Goal: Find specific page/section: Find specific page/section

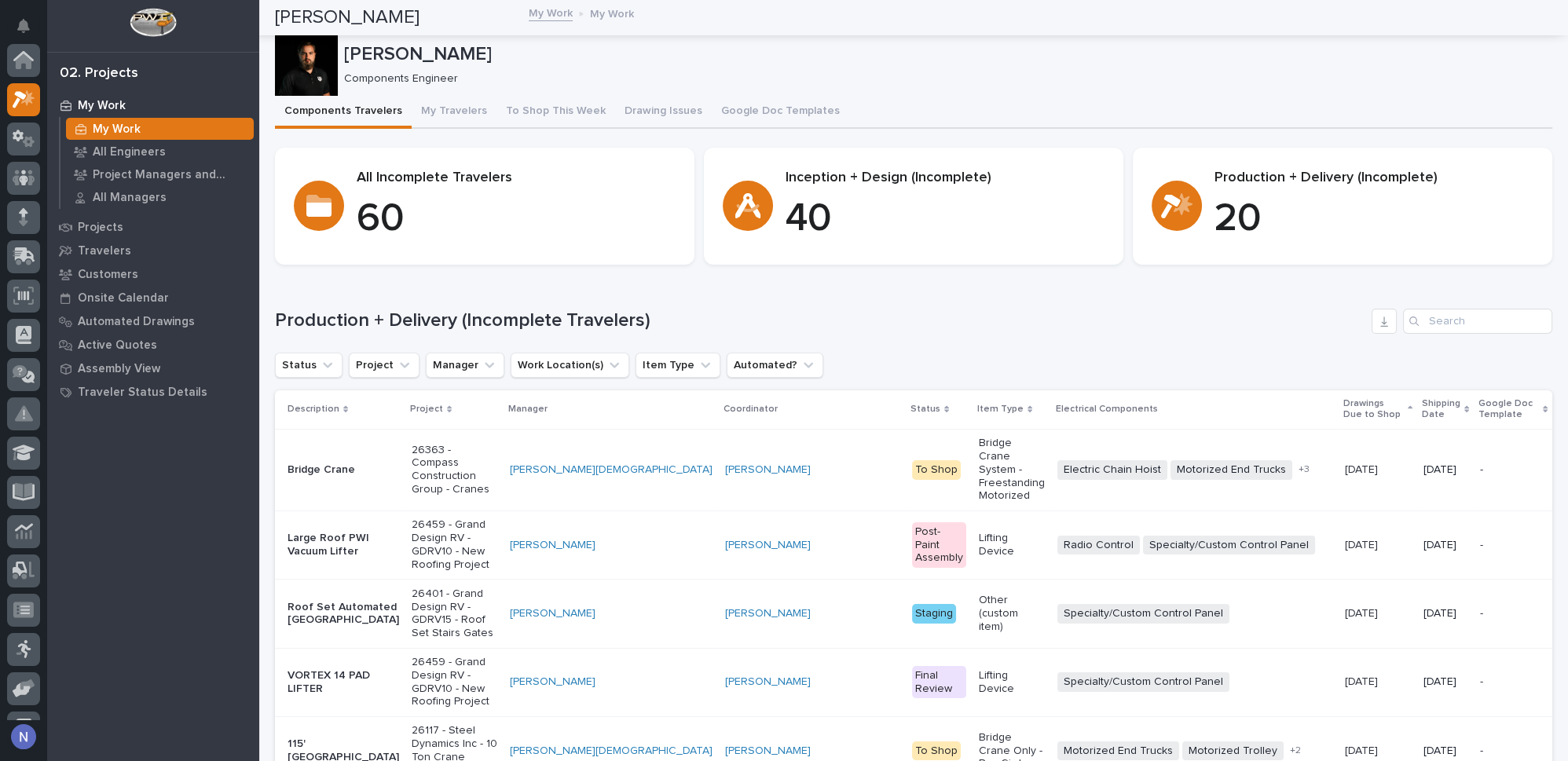
scroll to position [38, 0]
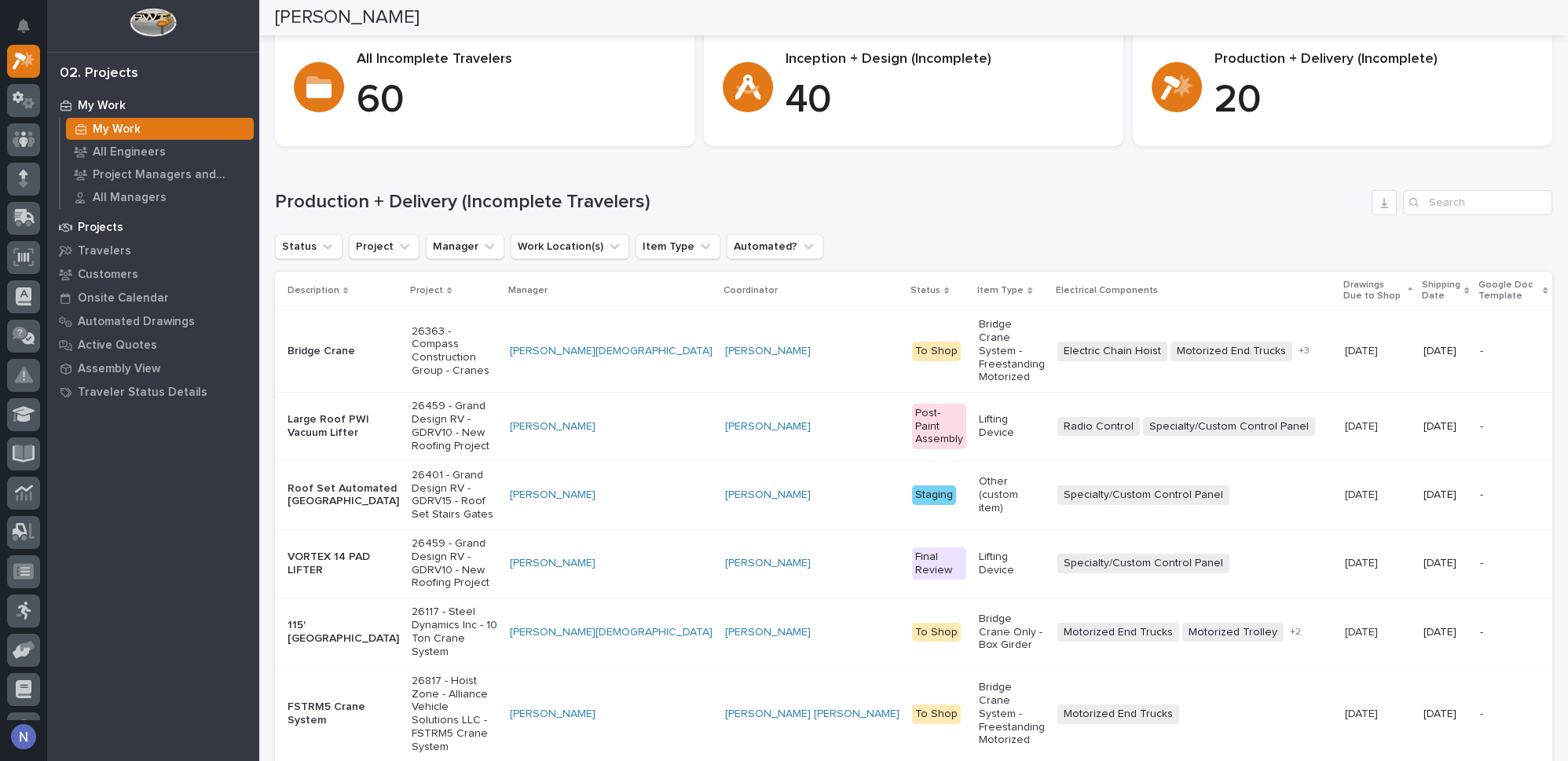
click at [116, 231] on p "Projects" at bounding box center [101, 228] width 46 height 14
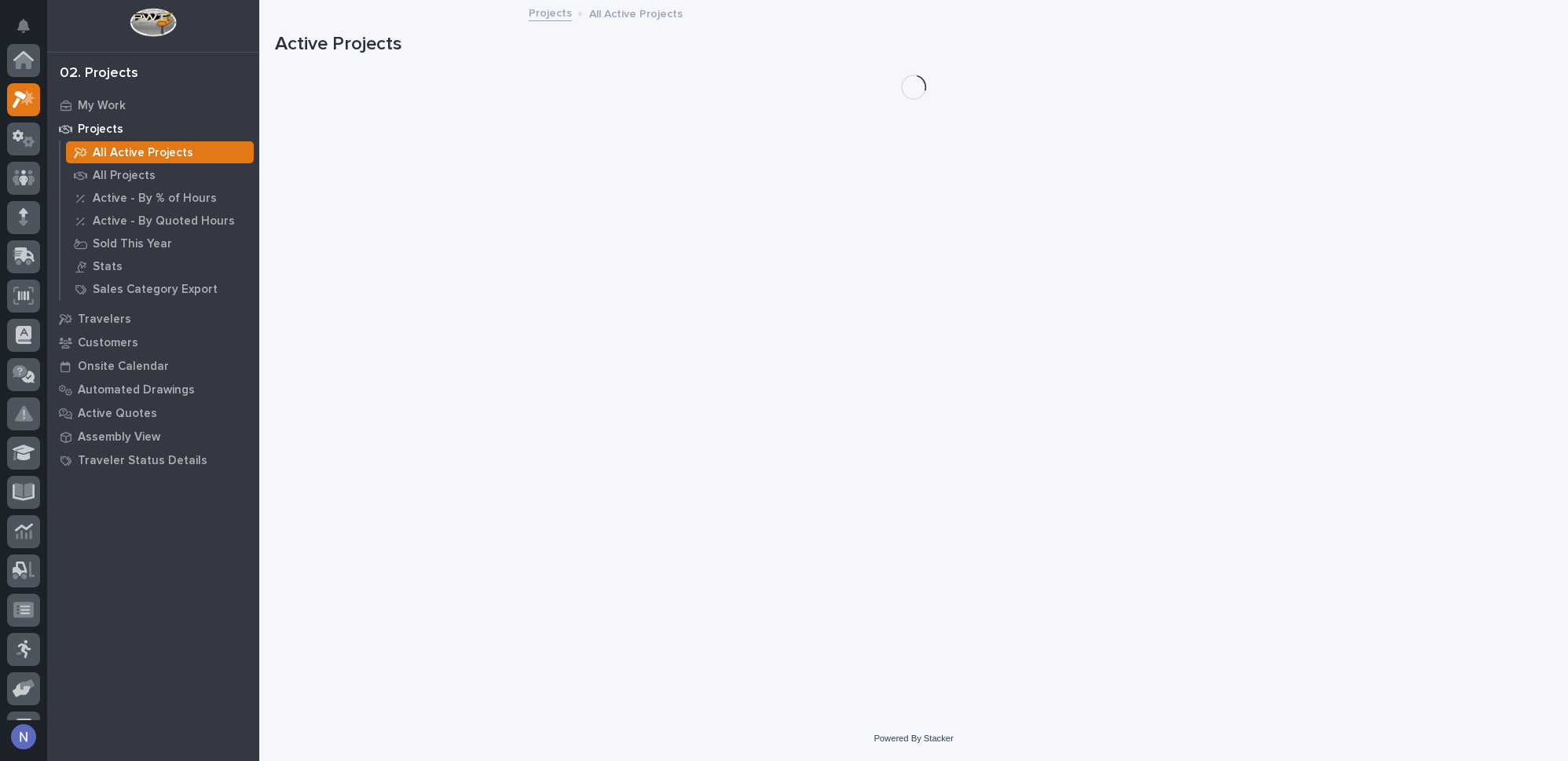
scroll to position [38, 0]
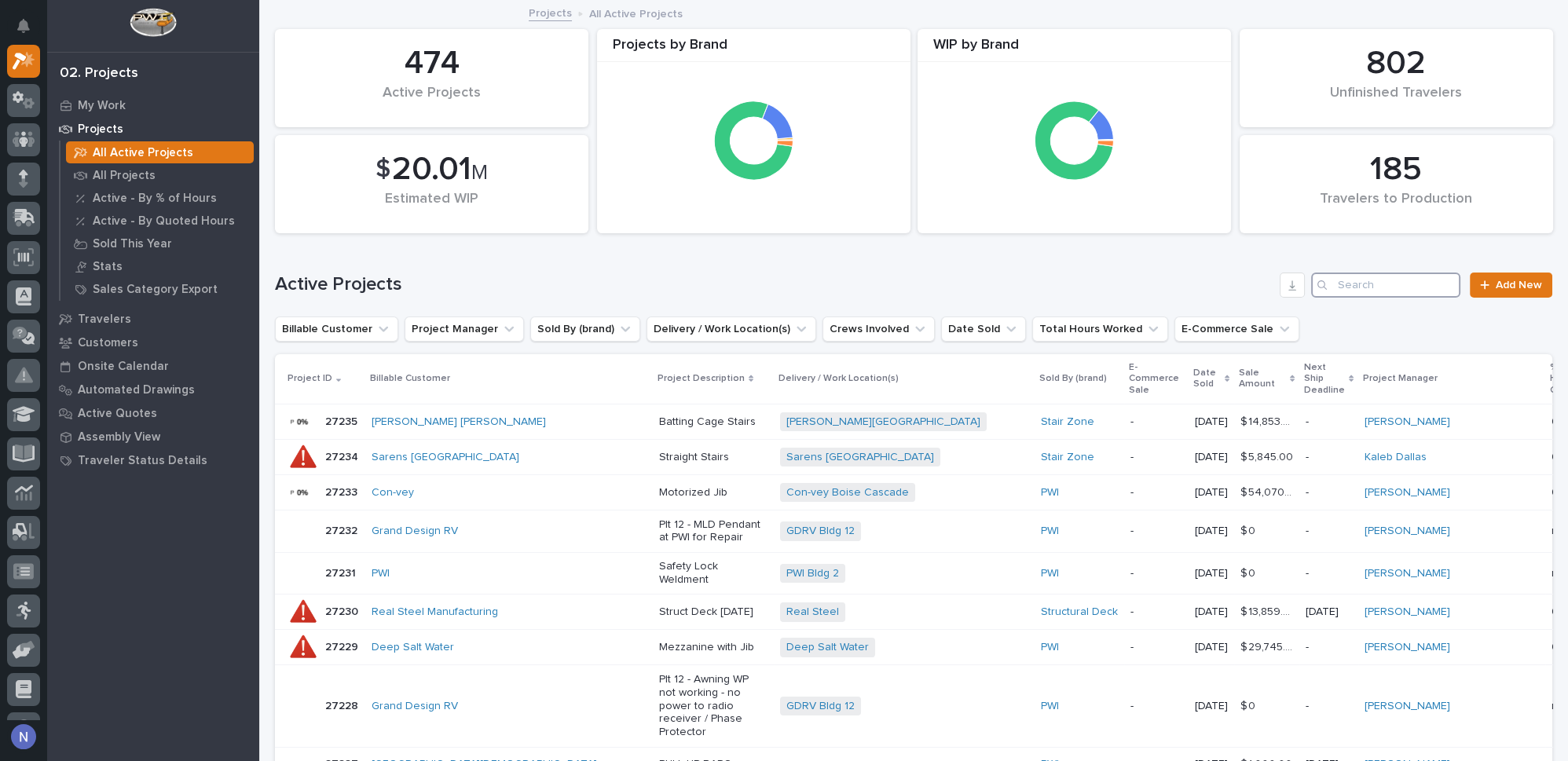
click at [1387, 281] on input "Search" at bounding box center [1386, 285] width 150 height 25
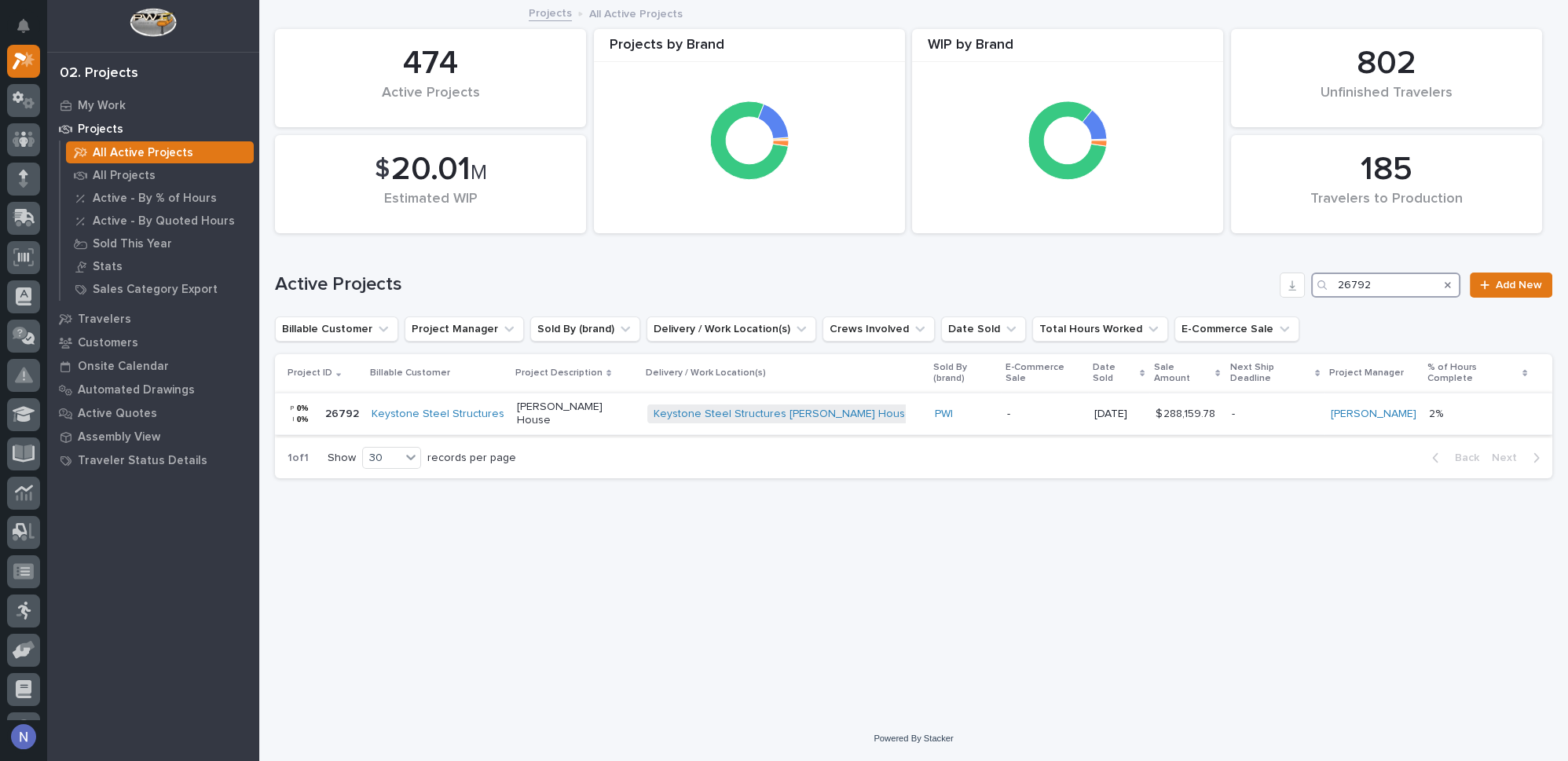
type input "26792"
click at [1055, 408] on p "-" at bounding box center [1044, 414] width 75 height 14
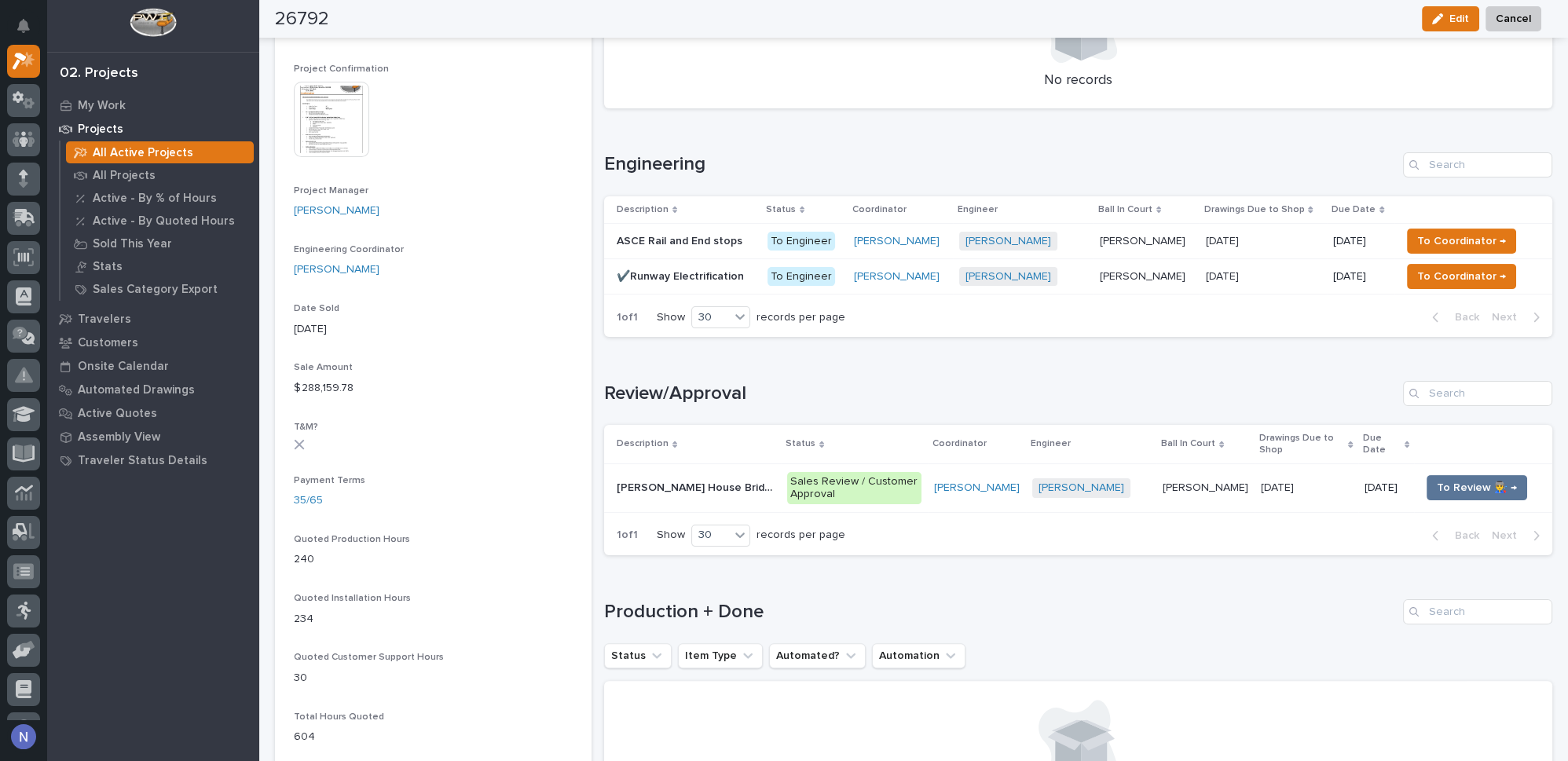
scroll to position [595, 0]
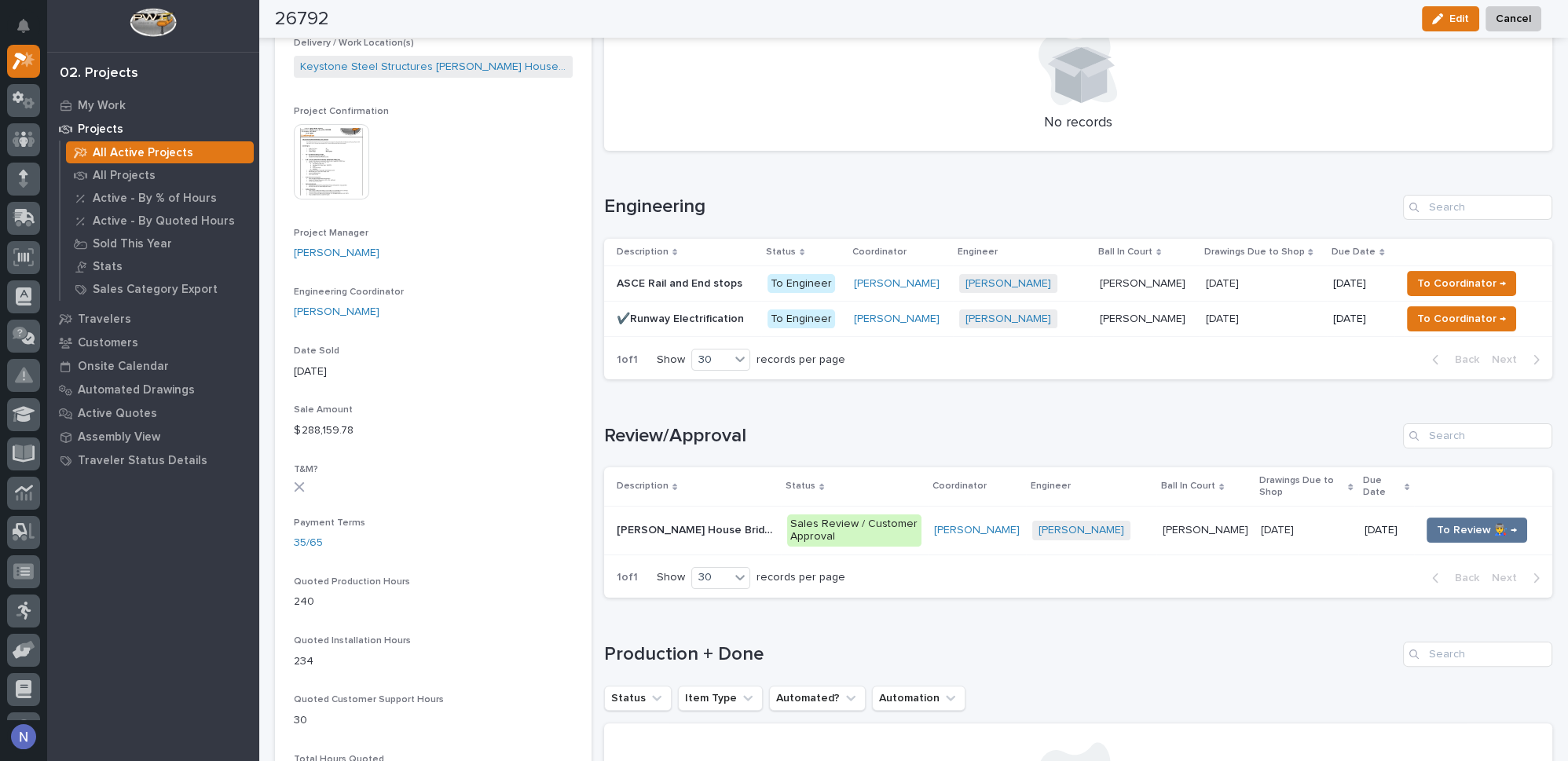
click at [355, 152] on img at bounding box center [331, 161] width 76 height 76
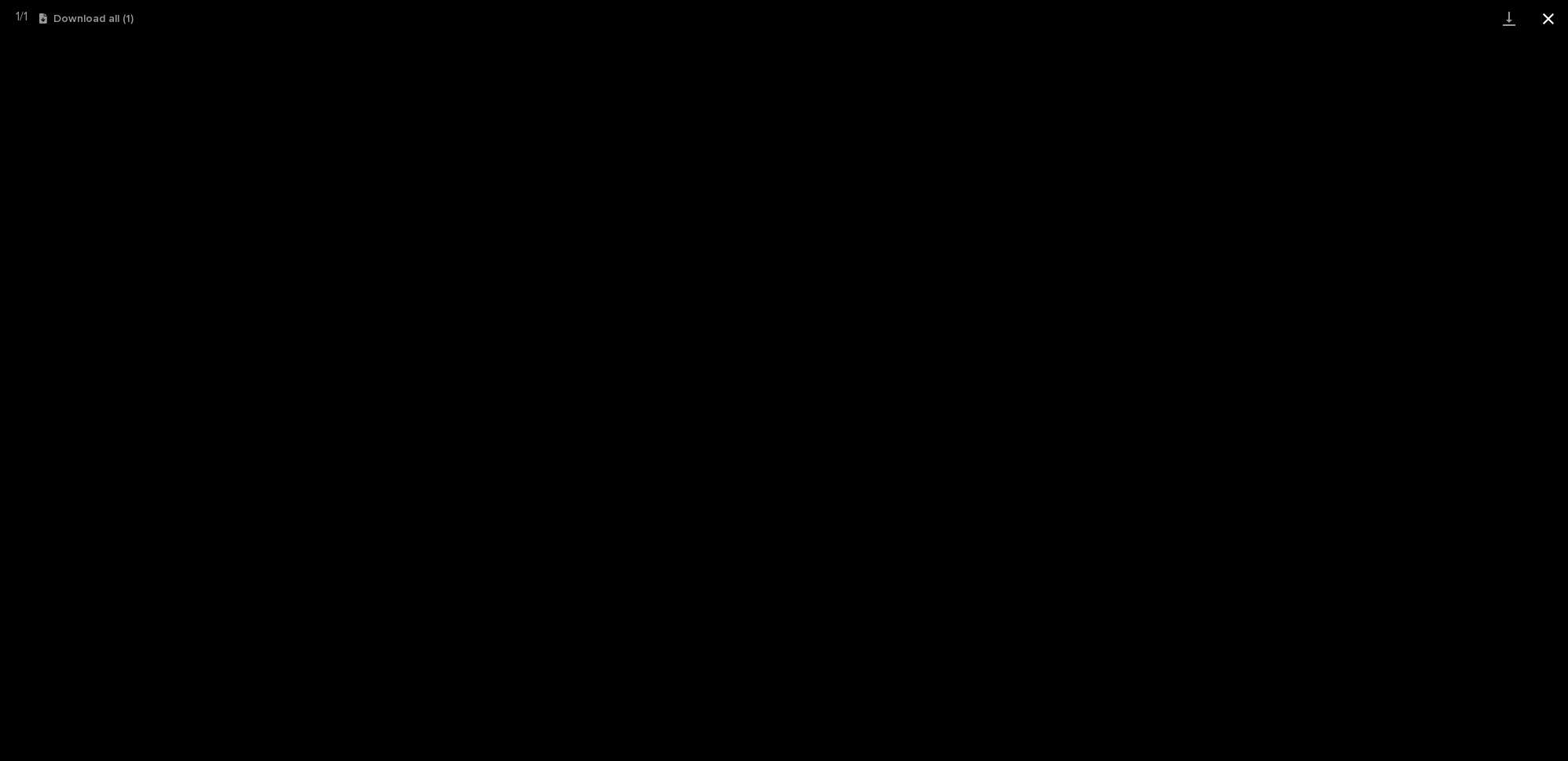
click at [1553, 23] on button "Close gallery" at bounding box center [1548, 18] width 39 height 37
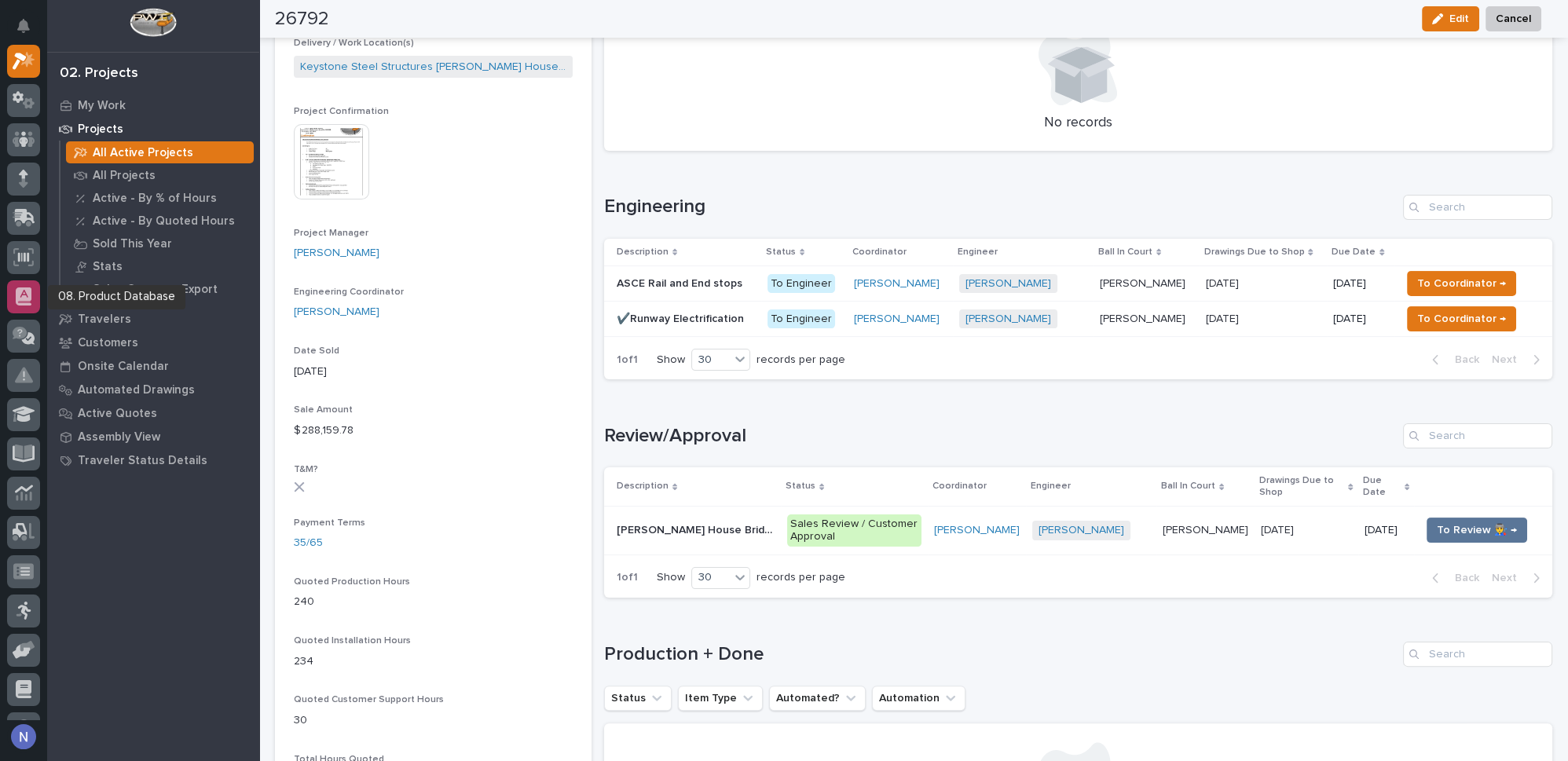
click at [20, 288] on icon at bounding box center [23, 296] width 15 height 18
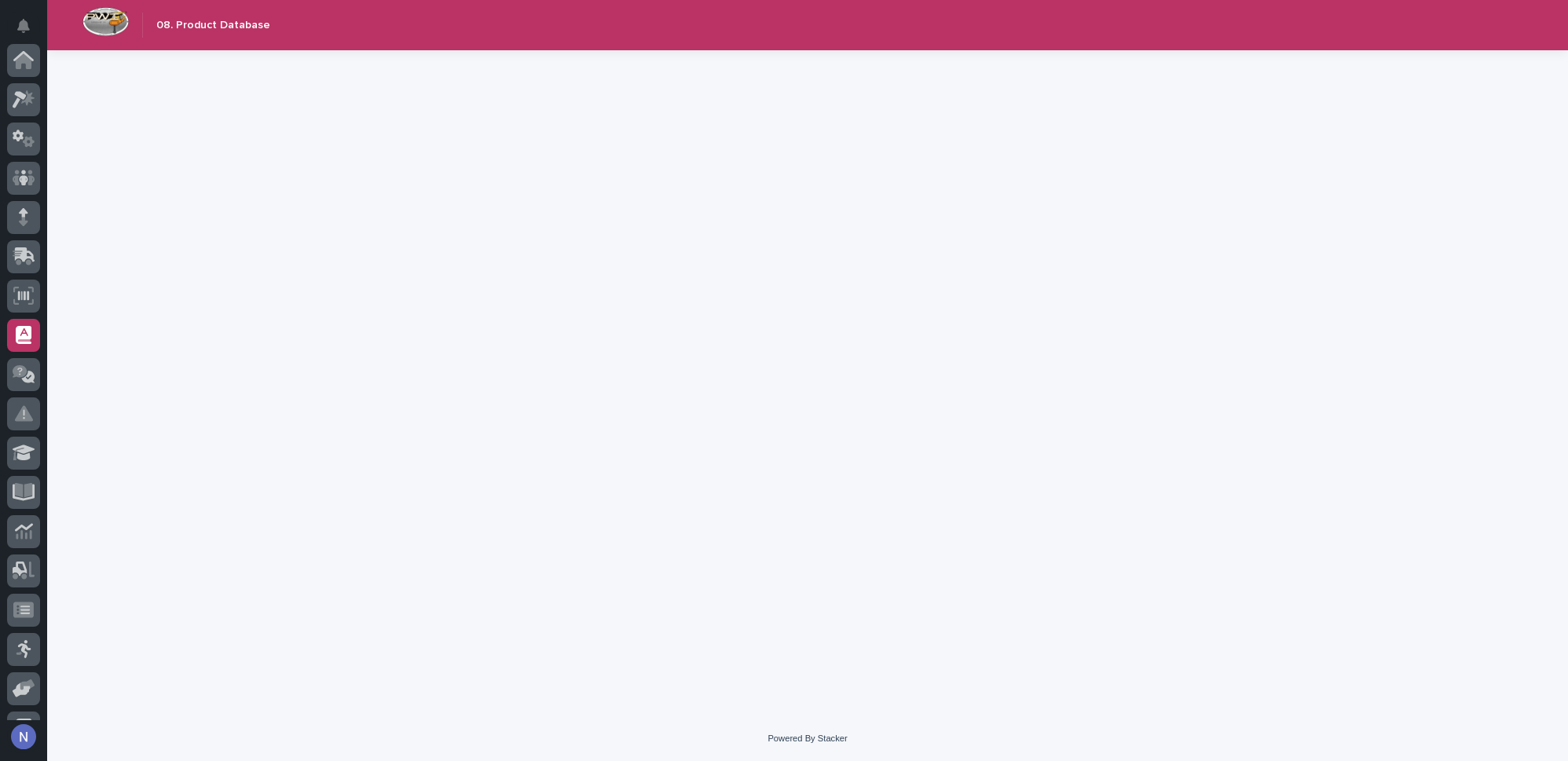
scroll to position [226, 0]
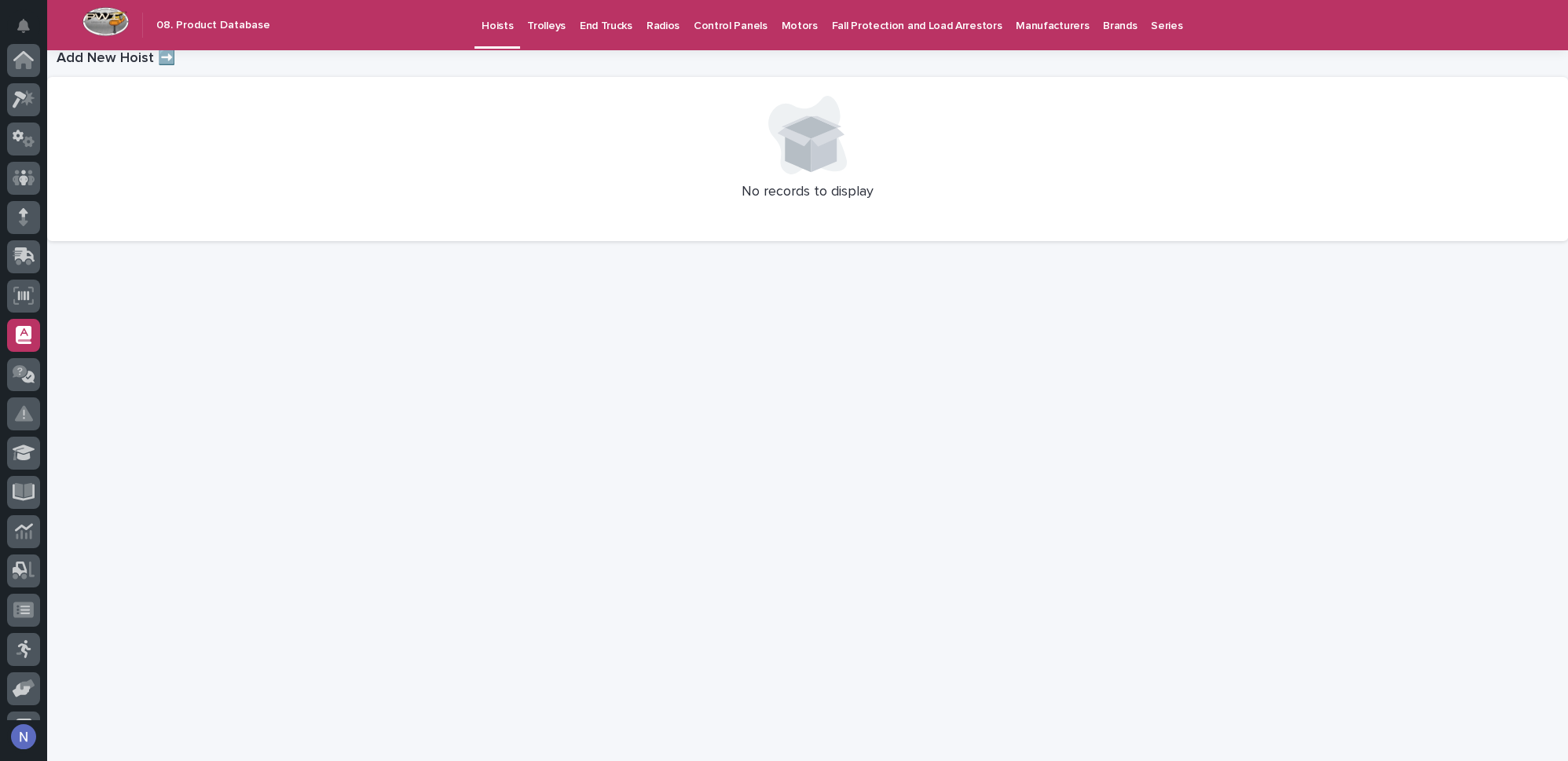
scroll to position [226, 0]
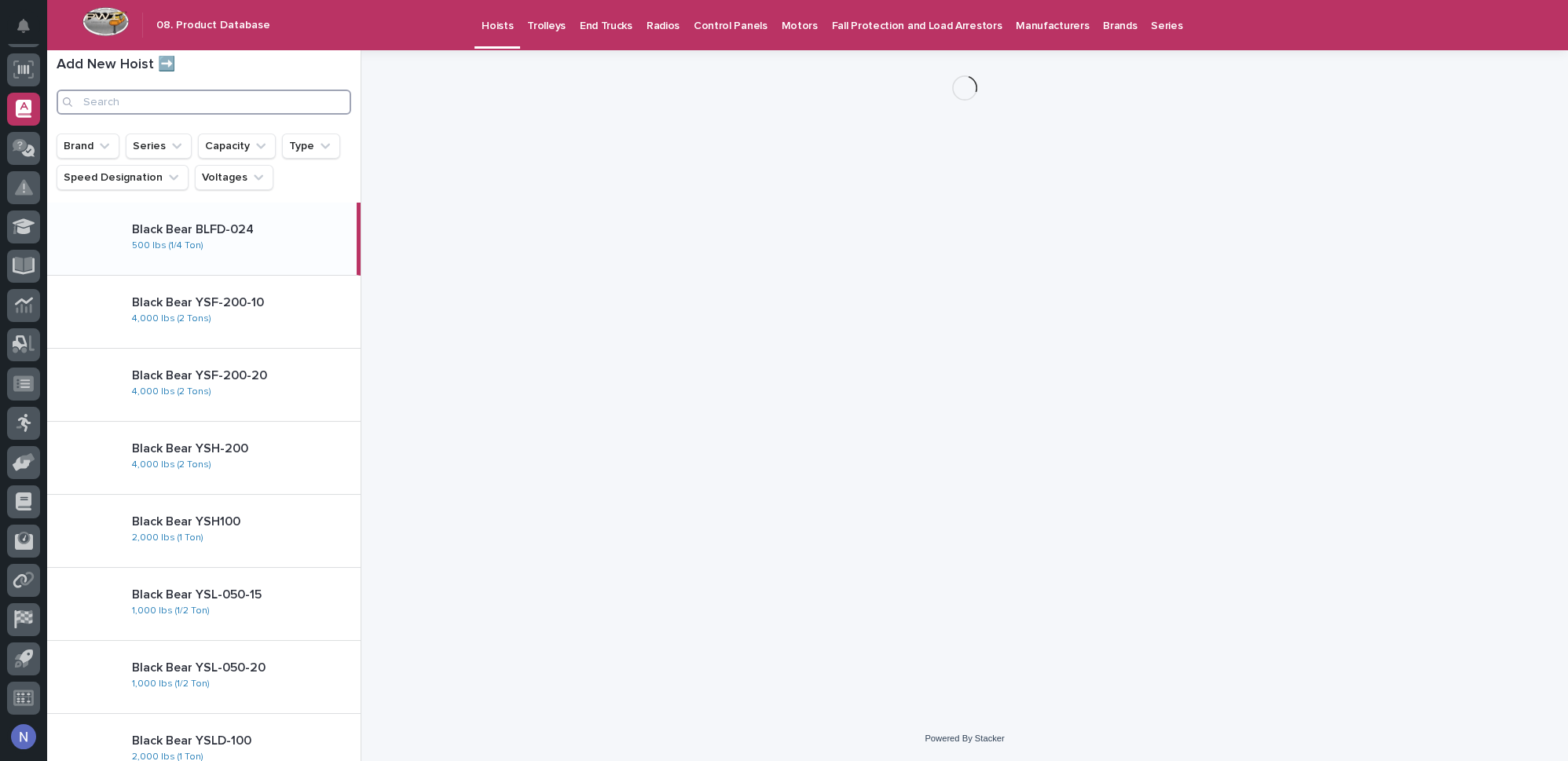
click at [192, 112] on input "Search" at bounding box center [204, 102] width 295 height 25
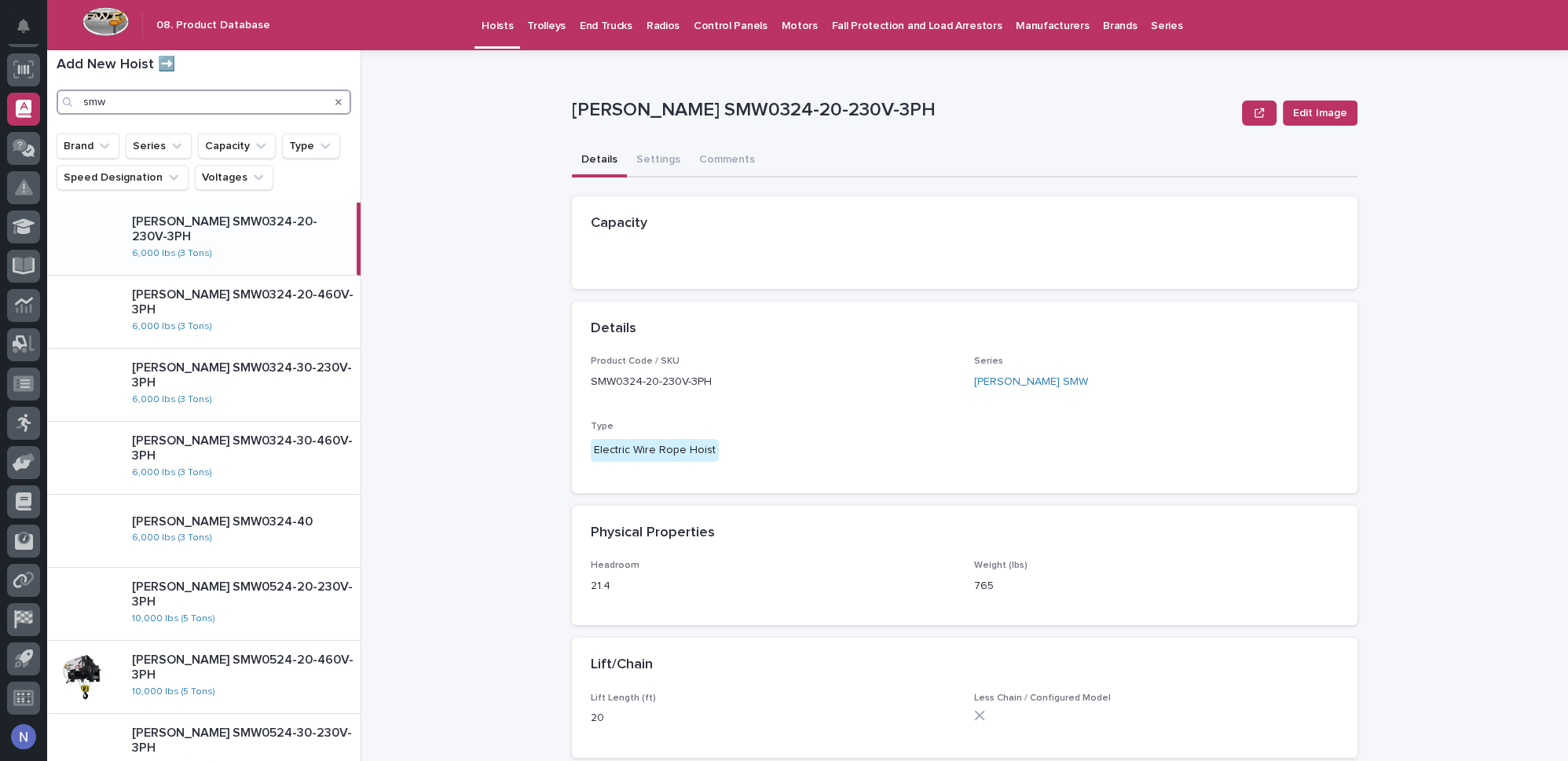
type input "smw"
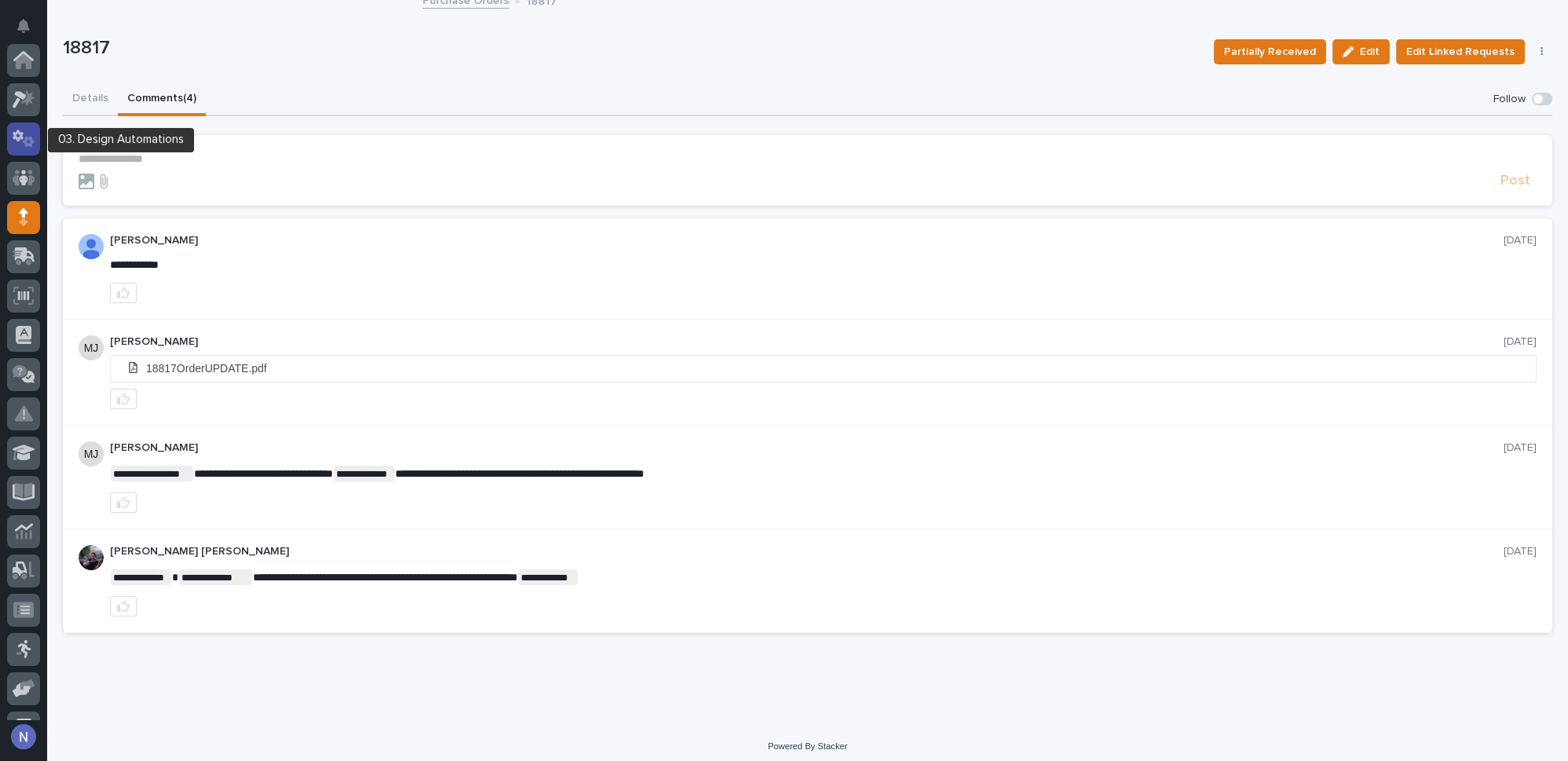
click at [26, 150] on div at bounding box center [23, 138] width 33 height 33
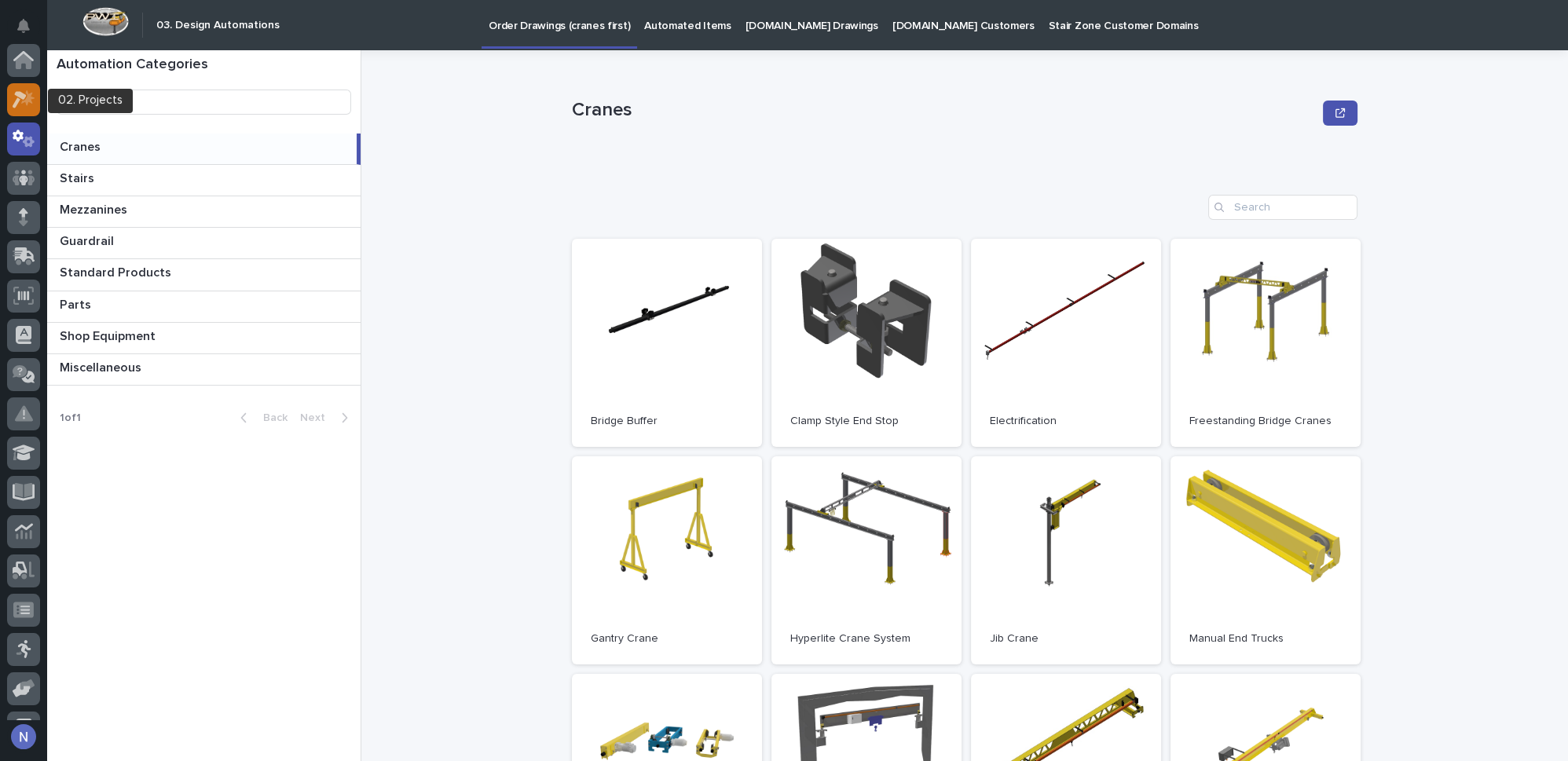
click at [28, 106] on icon at bounding box center [24, 99] width 23 height 18
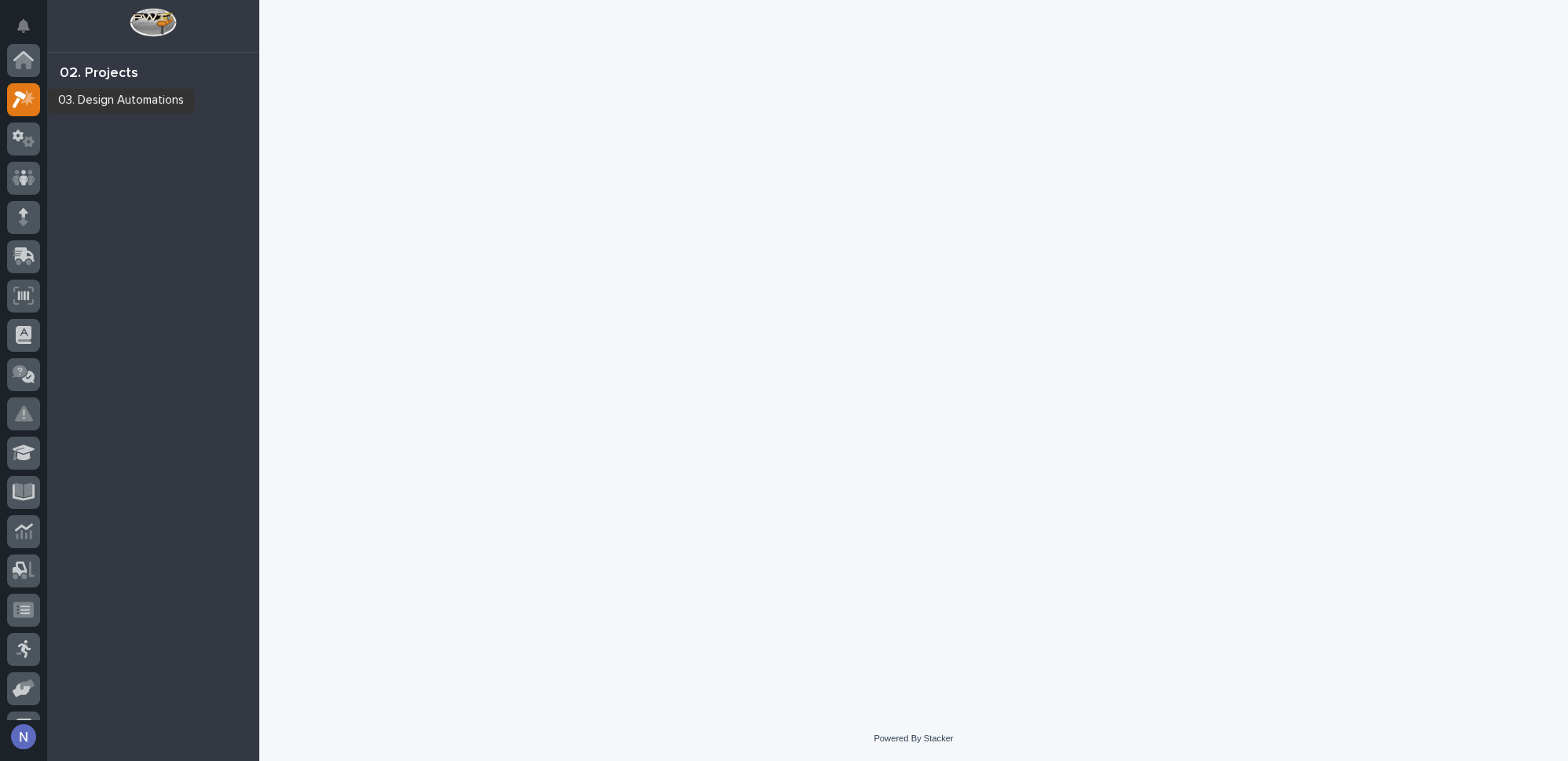
scroll to position [38, 0]
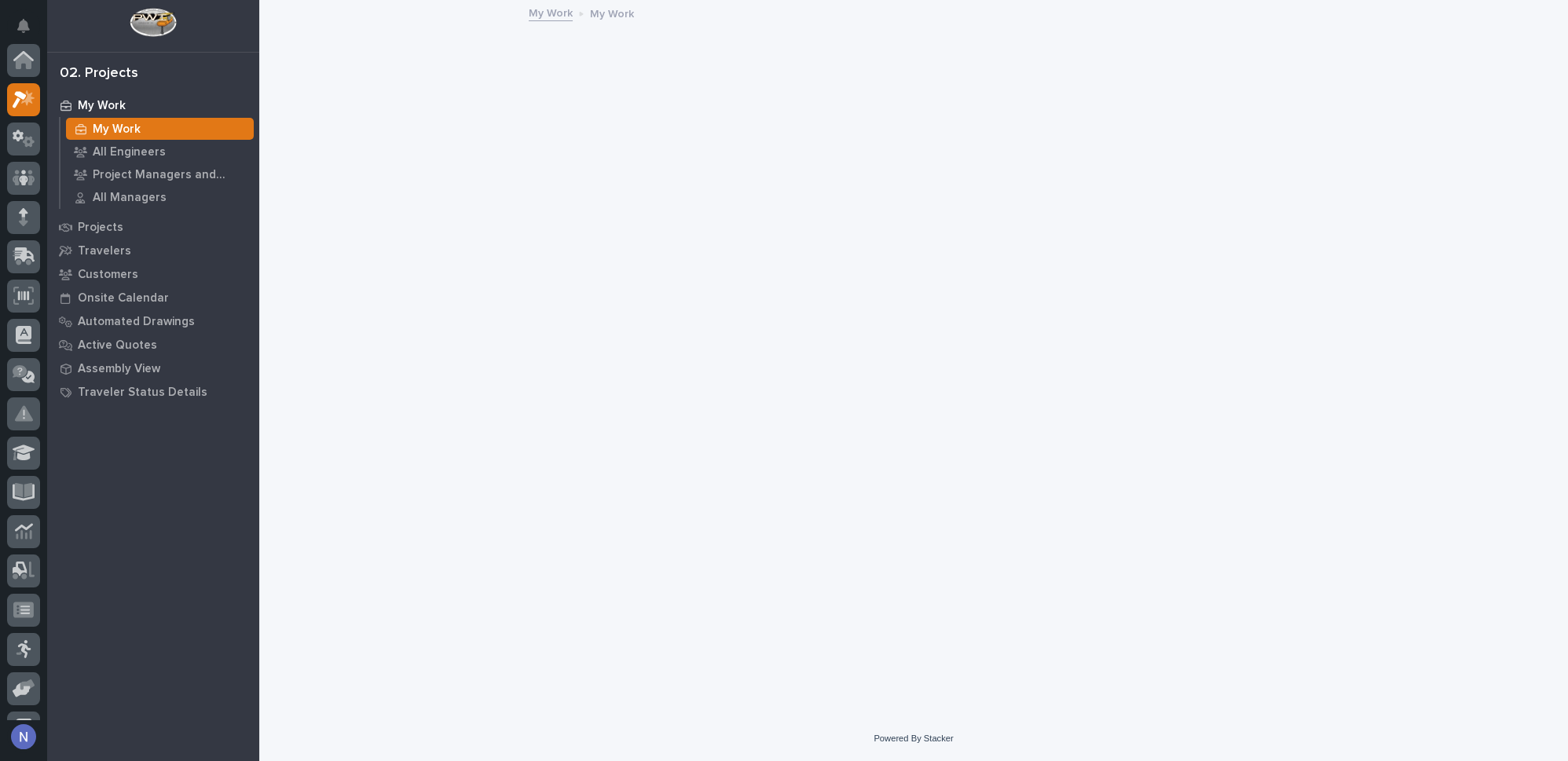
scroll to position [38, 0]
click at [141, 223] on div "Projects" at bounding box center [153, 227] width 204 height 22
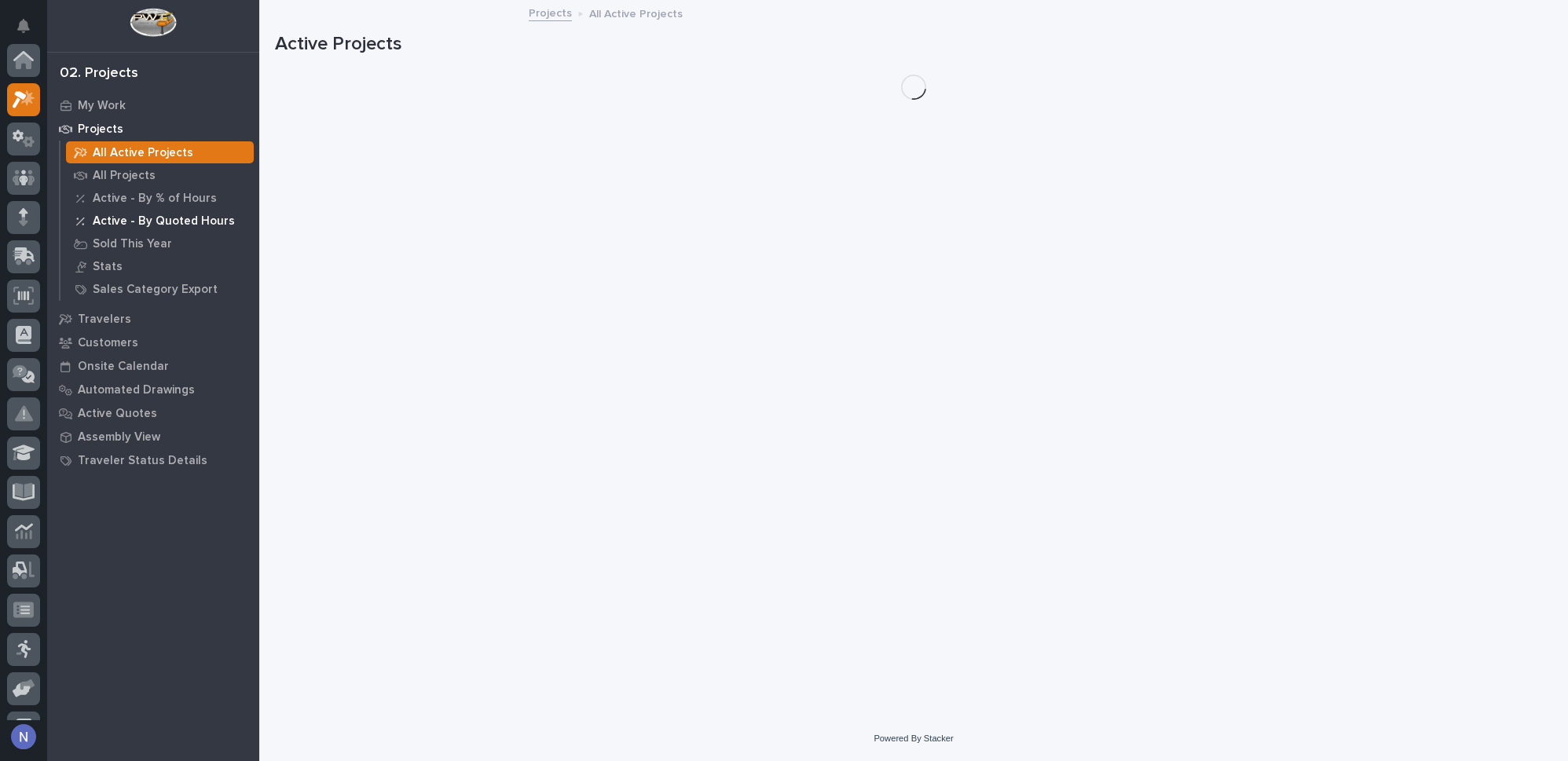
scroll to position [38, 0]
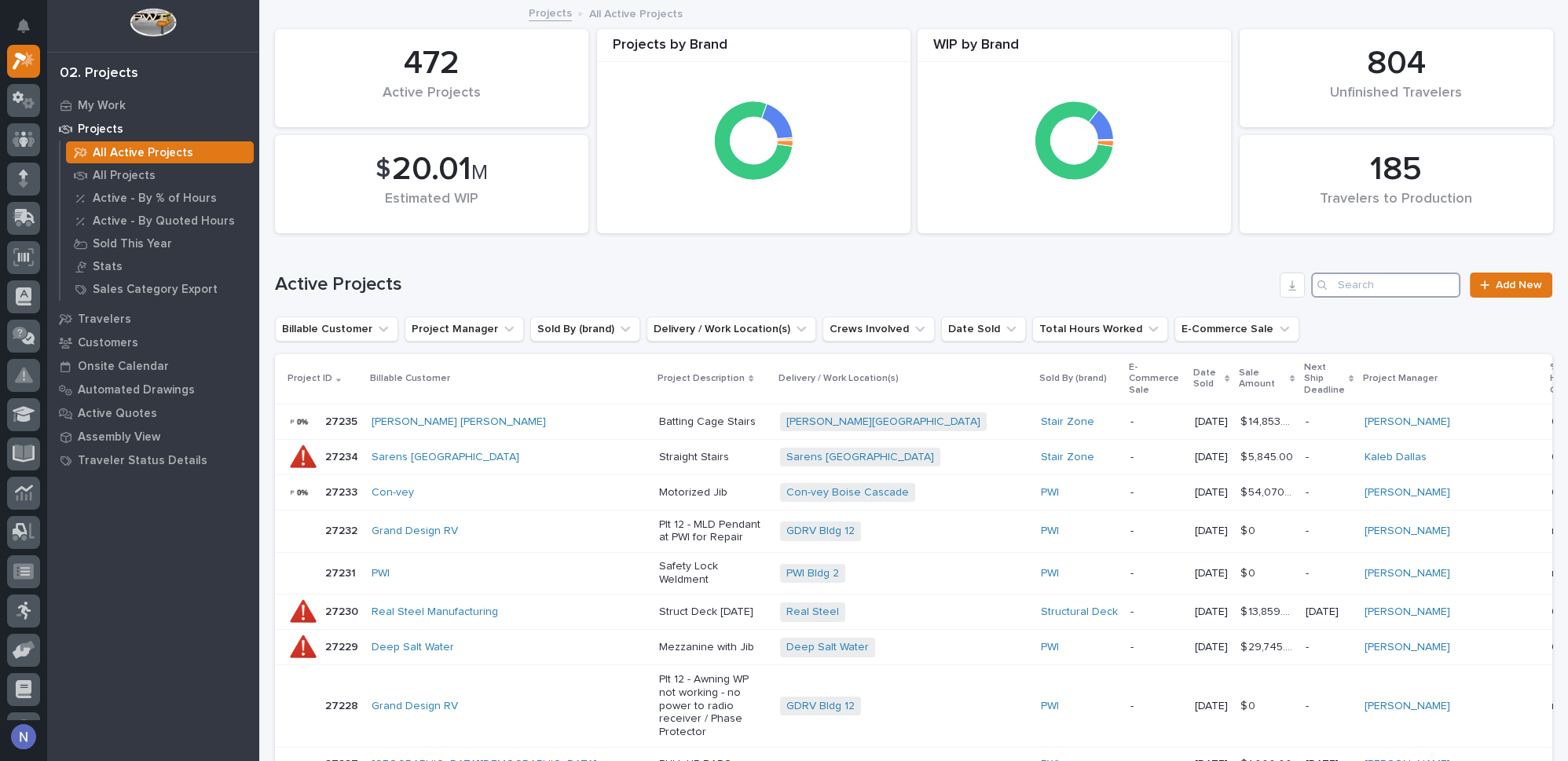
click at [1352, 285] on input "Search" at bounding box center [1386, 285] width 150 height 25
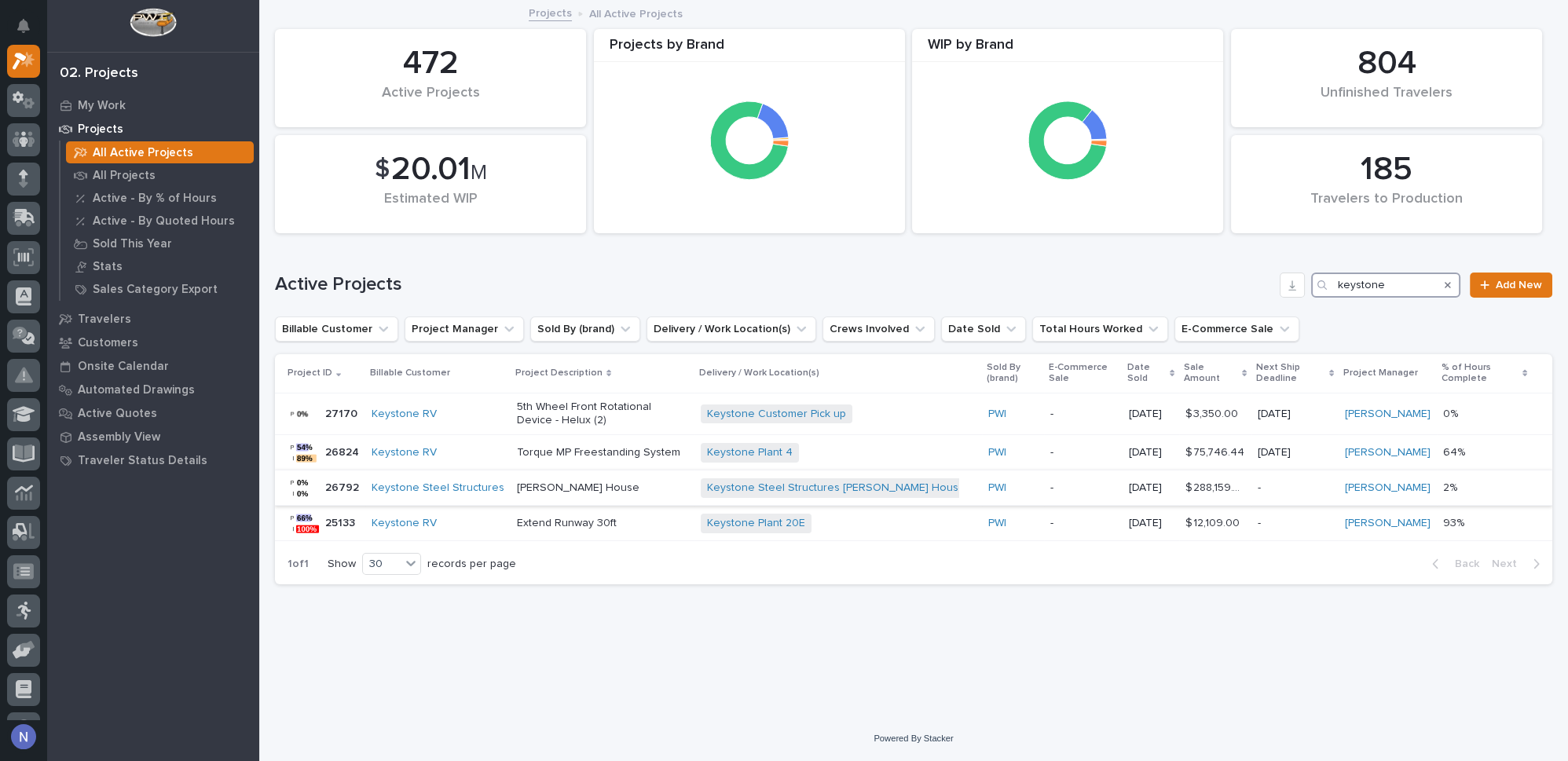
type input "keystone"
click at [656, 485] on p "Wolfe House" at bounding box center [603, 488] width 172 height 14
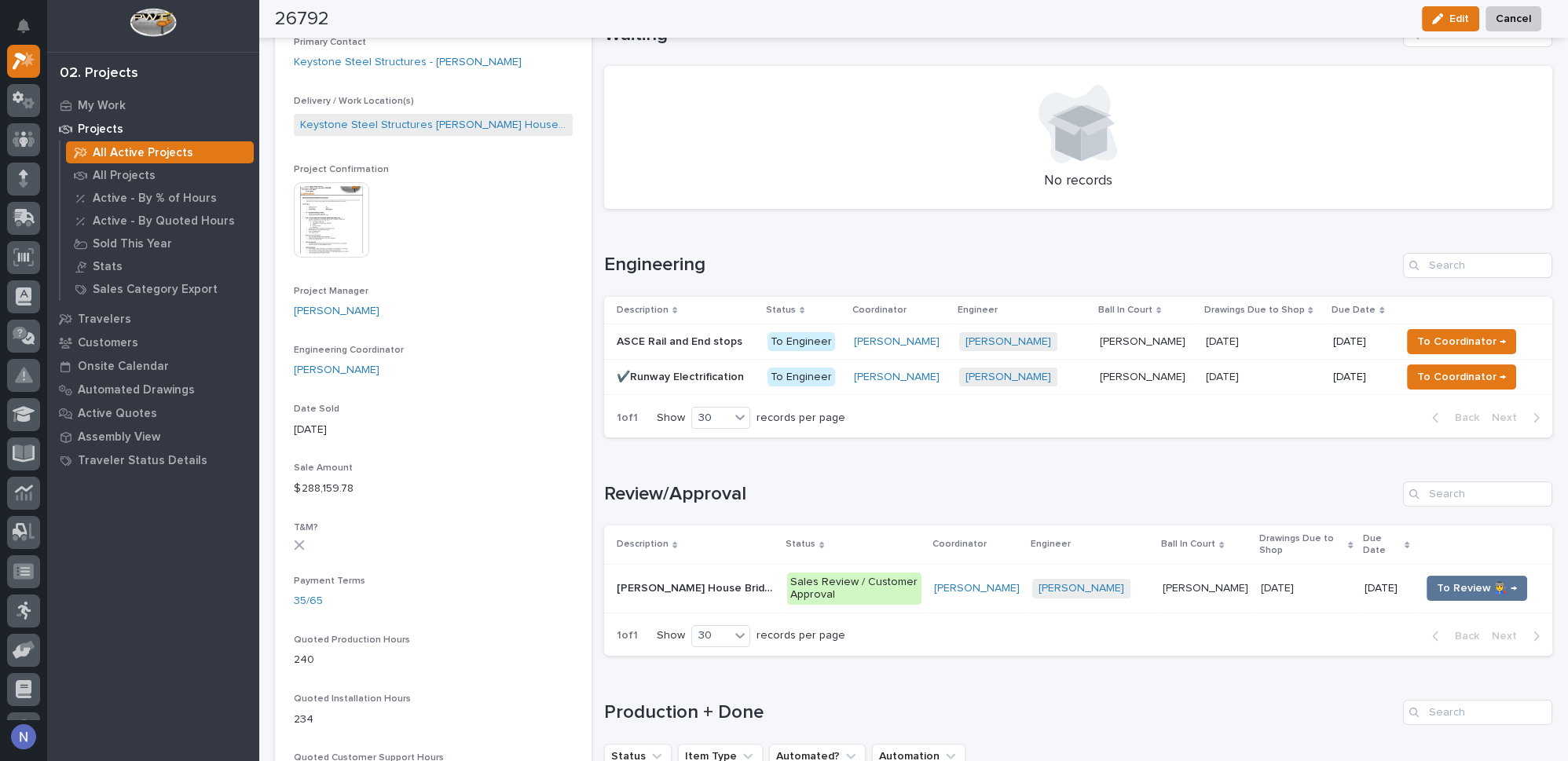
scroll to position [618, 0]
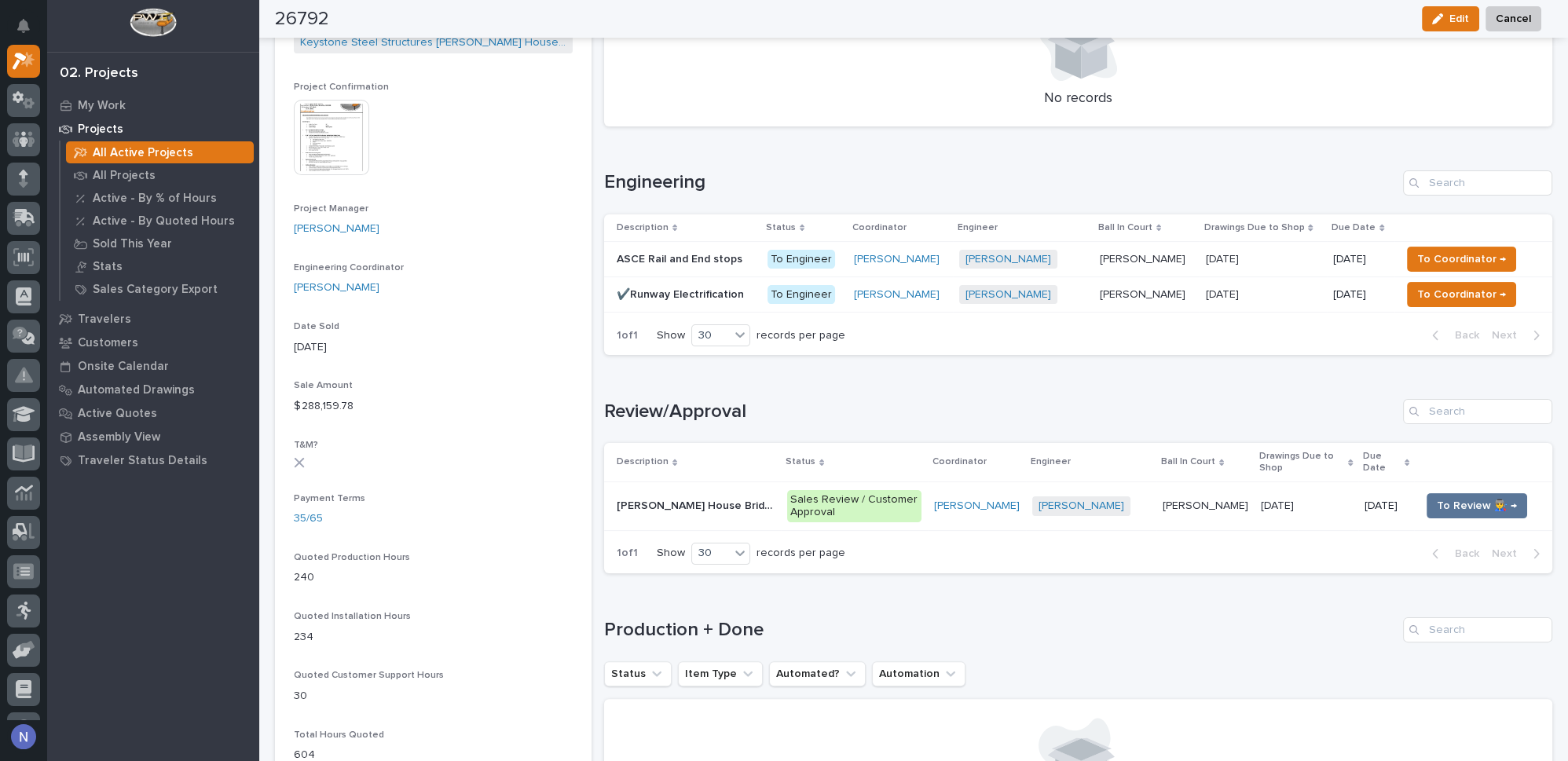
click at [335, 116] on img at bounding box center [331, 137] width 76 height 76
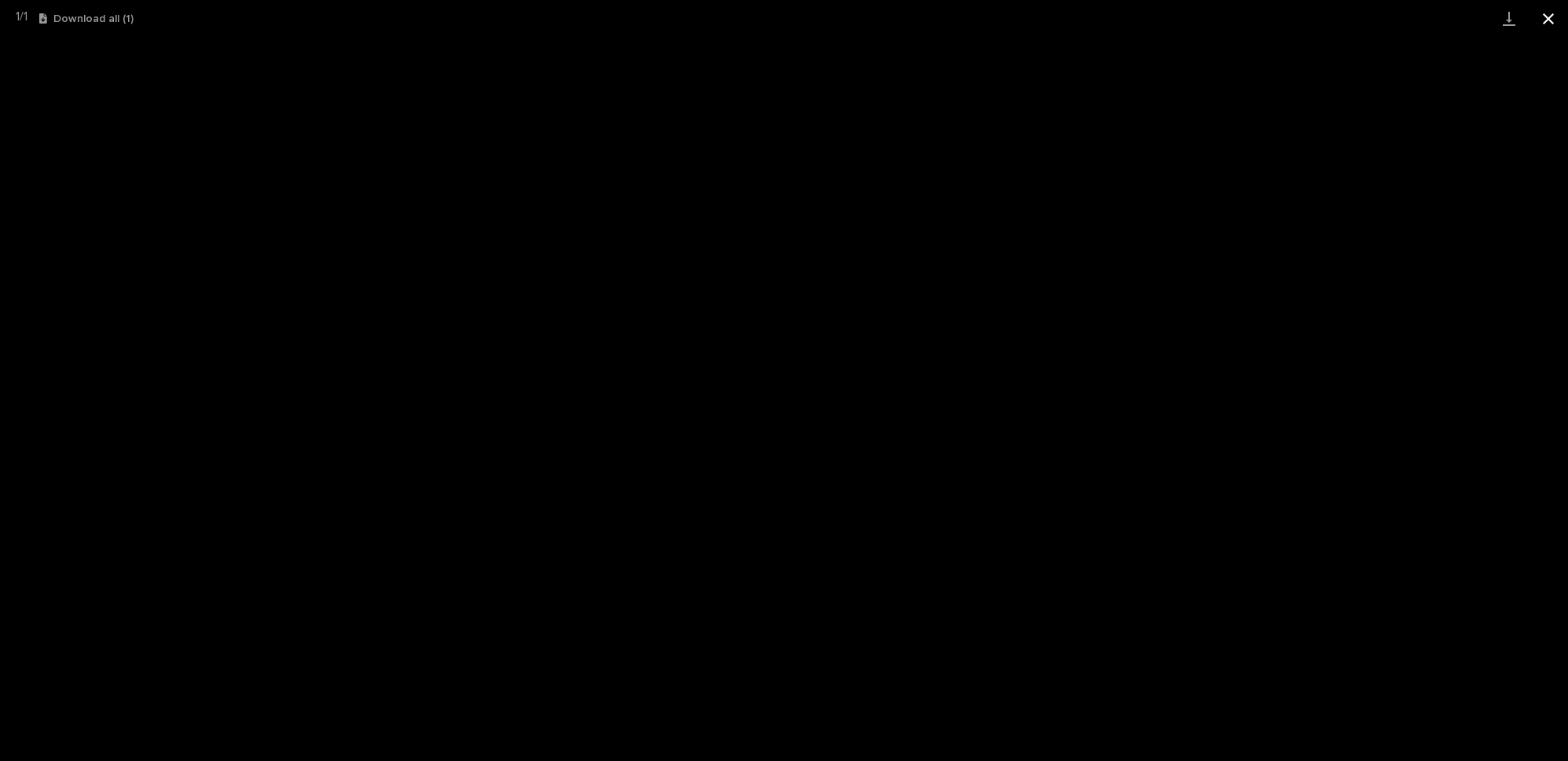
click at [1554, 20] on button "Close gallery" at bounding box center [1548, 18] width 39 height 37
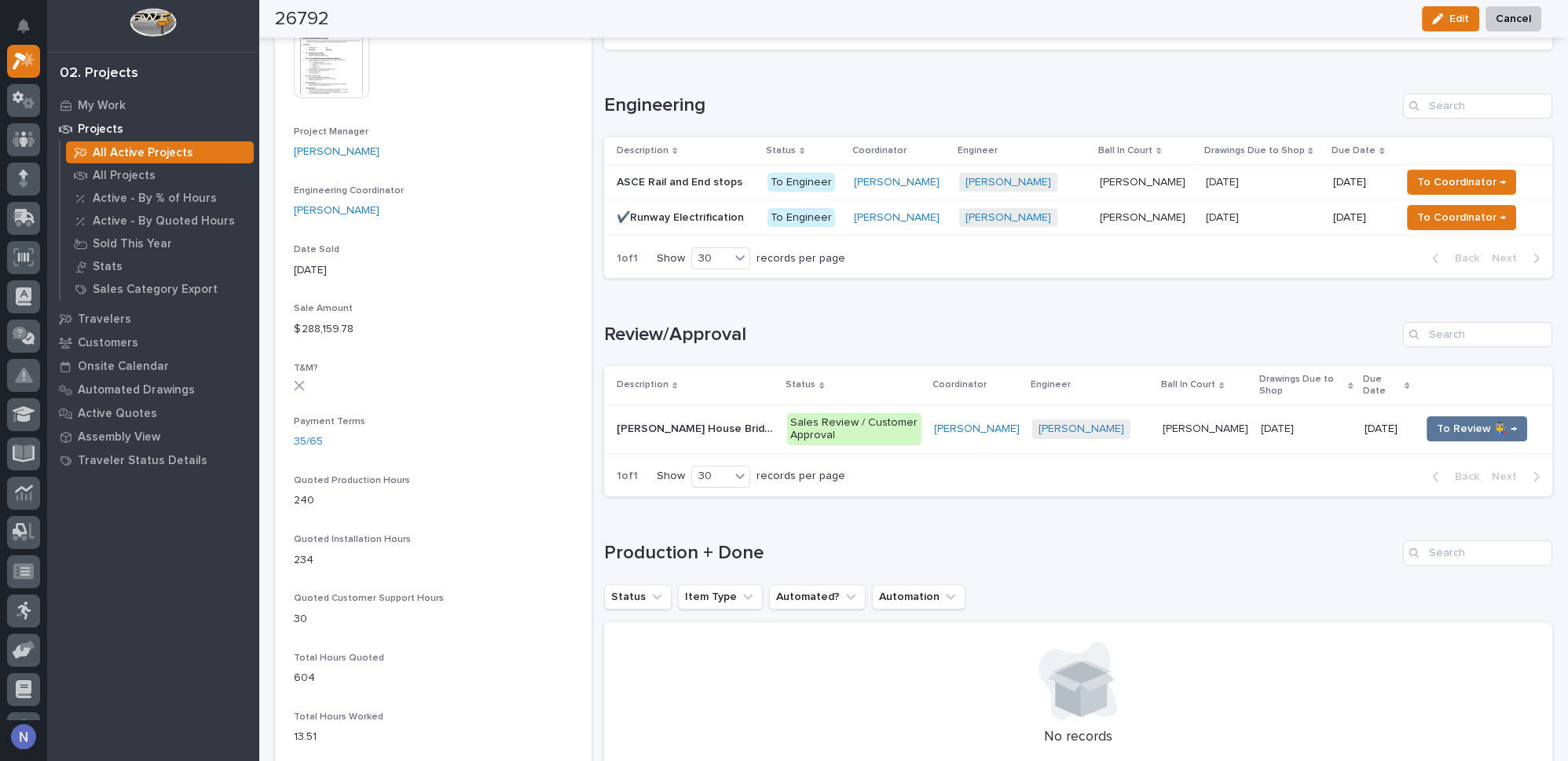
scroll to position [666, 0]
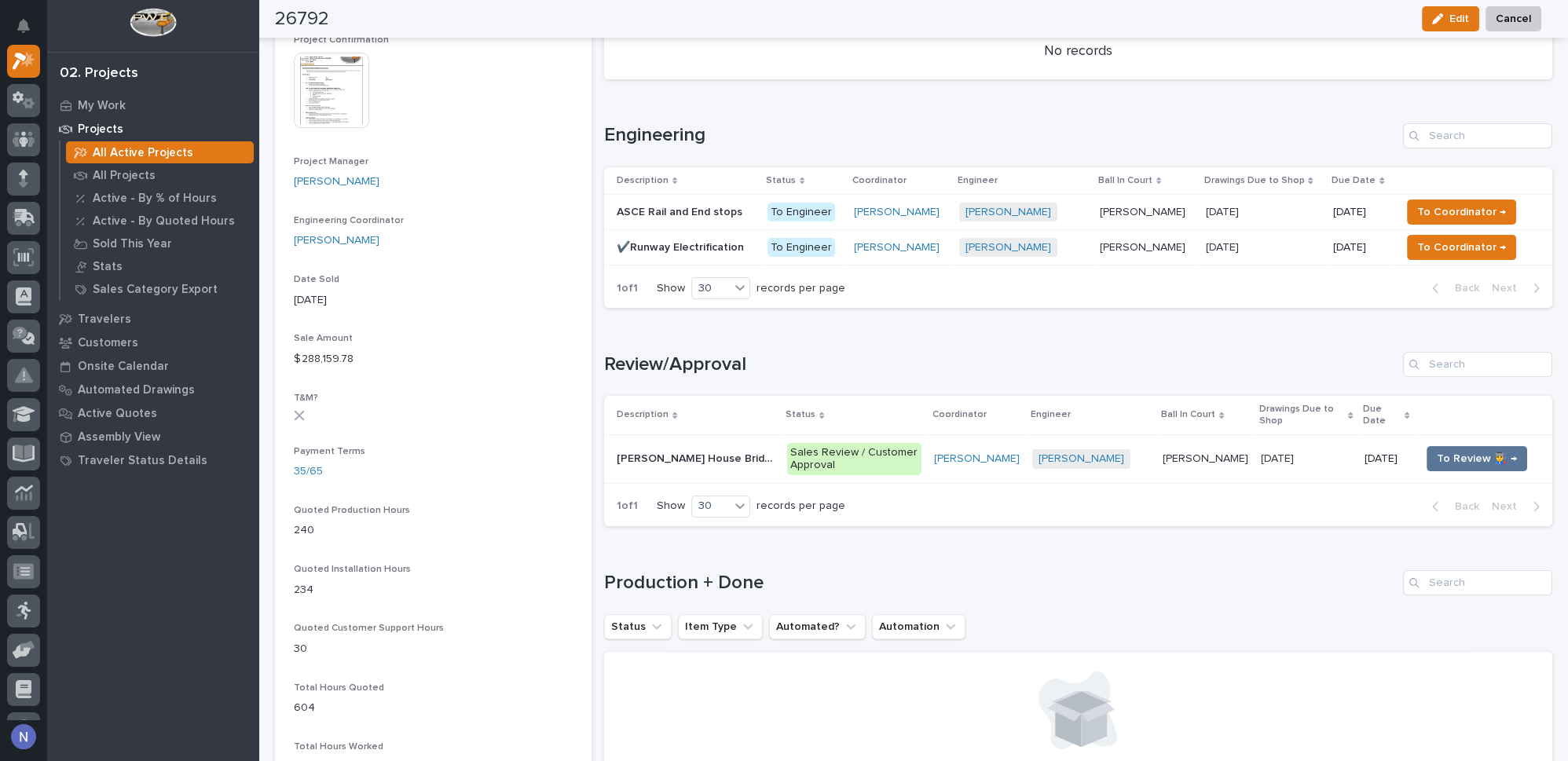
click at [359, 118] on img at bounding box center [331, 90] width 76 height 76
